Goal: Transaction & Acquisition: Register for event/course

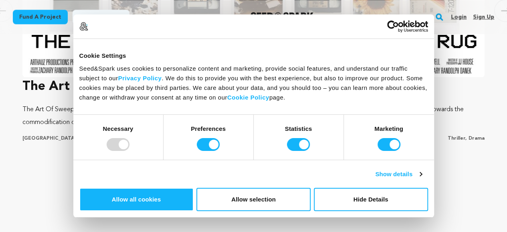
scroll to position [656, 0]
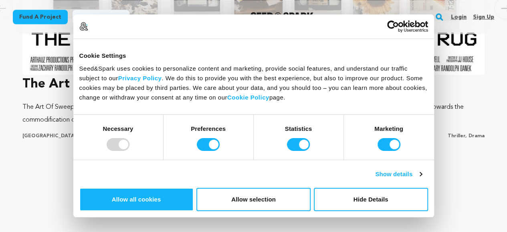
click at [362, 80] on h3 "The Art of Sweeping Under The Rug" at bounding box center [253, 84] width 462 height 19
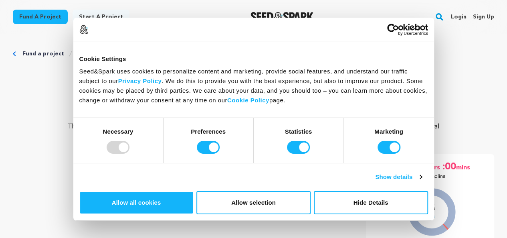
click at [485, 12] on link "Sign up" at bounding box center [483, 16] width 21 height 13
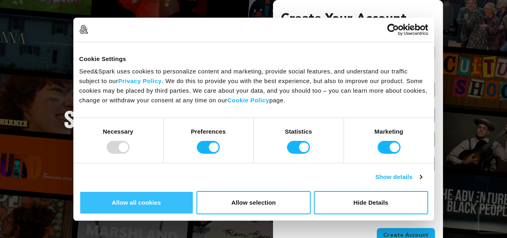
click at [194, 191] on button "Allow all cookies" at bounding box center [136, 202] width 114 height 23
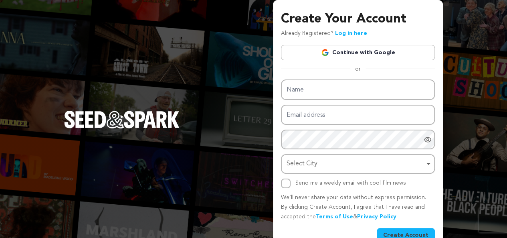
scroll to position [18, 0]
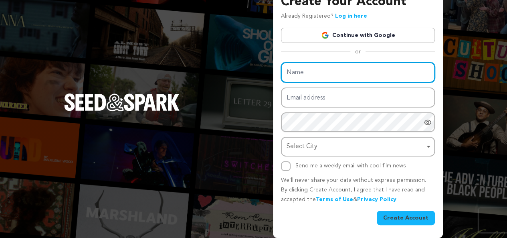
click at [311, 74] on input "Name" at bounding box center [358, 72] width 154 height 20
paste input "IRHA Accounting and Auditing"
type input "IRHA Accounting and Auditing"
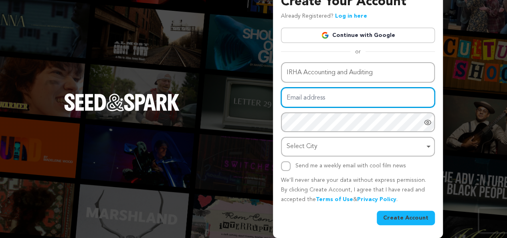
click at [307, 97] on input "Email address" at bounding box center [358, 97] width 154 height 20
paste input "irhatax@gmail.com"
type input "irhatax@gmail.com"
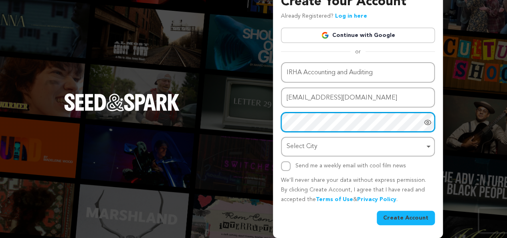
scroll to position [47, 0]
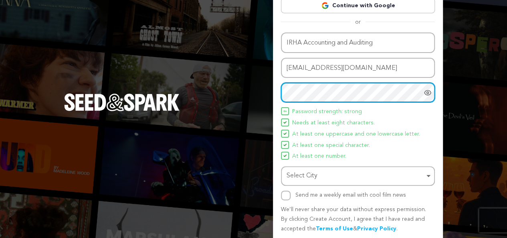
click at [312, 172] on div "Select City Remove item" at bounding box center [356, 176] width 138 height 12
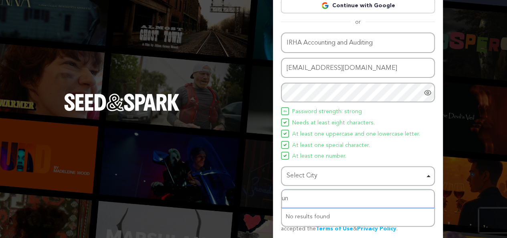
type input "u"
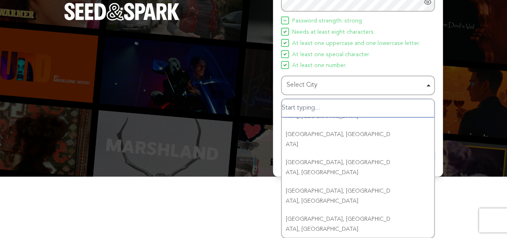
scroll to position [79, 0]
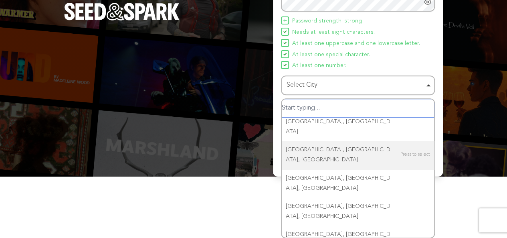
click at [341, 111] on input "Select City" at bounding box center [358, 108] width 152 height 18
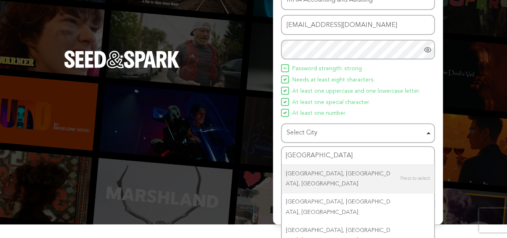
scroll to position [76, 0]
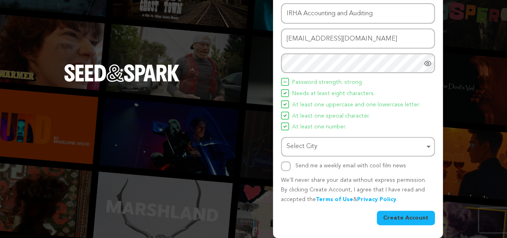
click at [467, 147] on div "Create Your Account Already Registered? Log in here Continue with Google or eyJ…" at bounding box center [253, 81] width 507 height 314
click at [430, 137] on div "Select City Select City Remove item" at bounding box center [358, 147] width 154 height 20
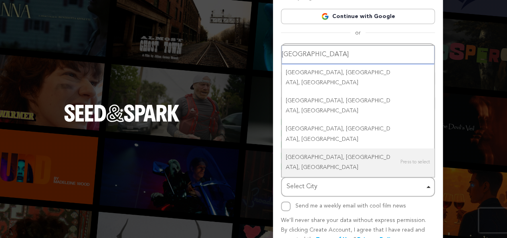
scroll to position [33, 0]
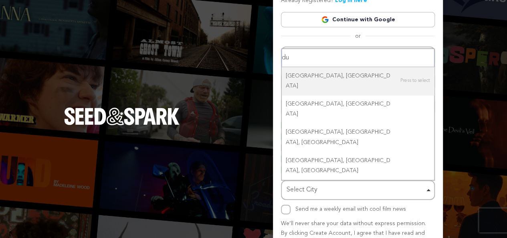
type input "d"
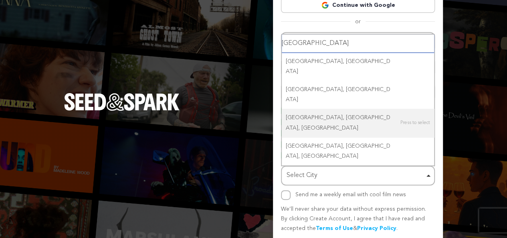
scroll to position [47, 0]
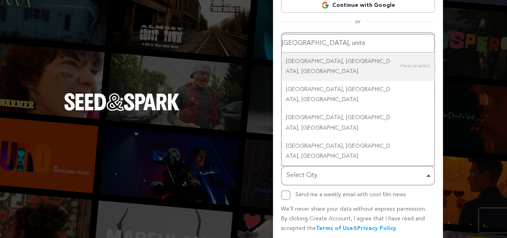
type input "dubai, united"
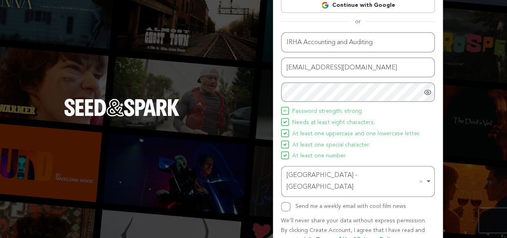
scroll to position [76, 0]
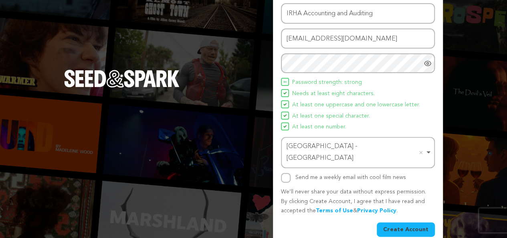
click at [288, 173] on div "Name IRHA Accounting and Auditing Email address irhatax@gmail.com Password Pass…" at bounding box center [358, 119] width 154 height 233
click at [286, 173] on input "Send me a weekly email with cool film news" at bounding box center [286, 178] width 10 height 10
checkbox input "false"
click at [392, 222] on button "Create Account" at bounding box center [406, 229] width 58 height 14
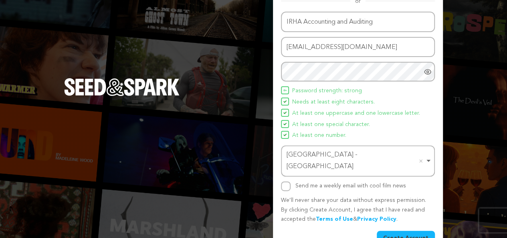
scroll to position [68, 0]
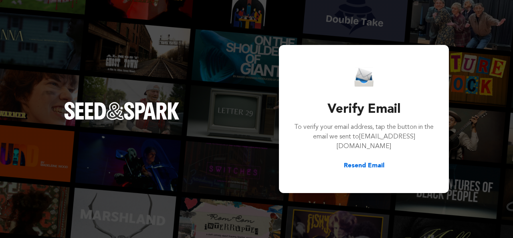
click at [242, 77] on div "Verify Email To verify your email address, tap the button in the email we sent …" at bounding box center [256, 119] width 513 height 238
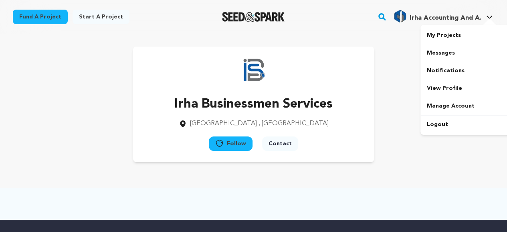
click at [474, 8] on div "Irha Accounting And A. Irha Accounting And A." at bounding box center [443, 16] width 102 height 21
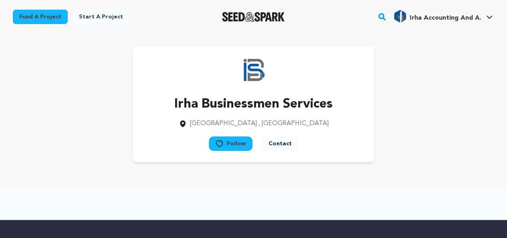
click at [474, 15] on span "Irha Accounting And A." at bounding box center [446, 18] width 72 height 6
